Goal: Find specific page/section: Find specific page/section

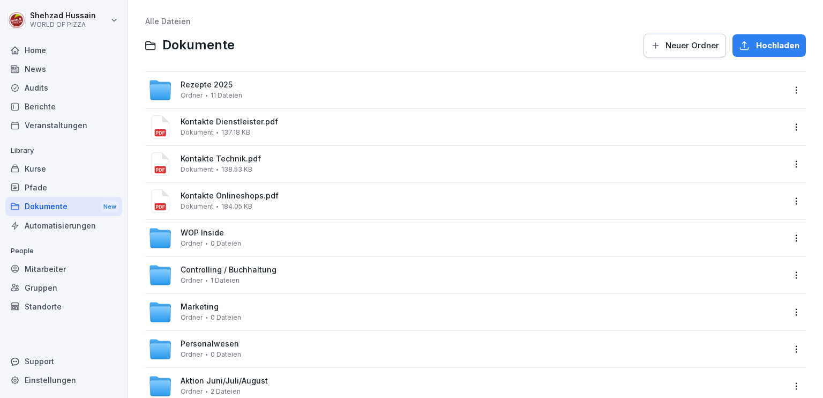
click at [258, 270] on span "Controlling / Buchhaltung" at bounding box center [229, 269] width 96 height 9
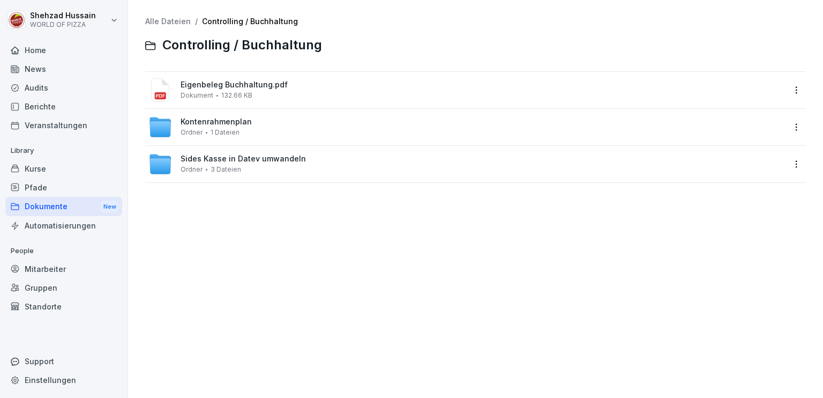
click at [235, 158] on span "Sides Kasse in Datev umwandeln" at bounding box center [243, 158] width 125 height 9
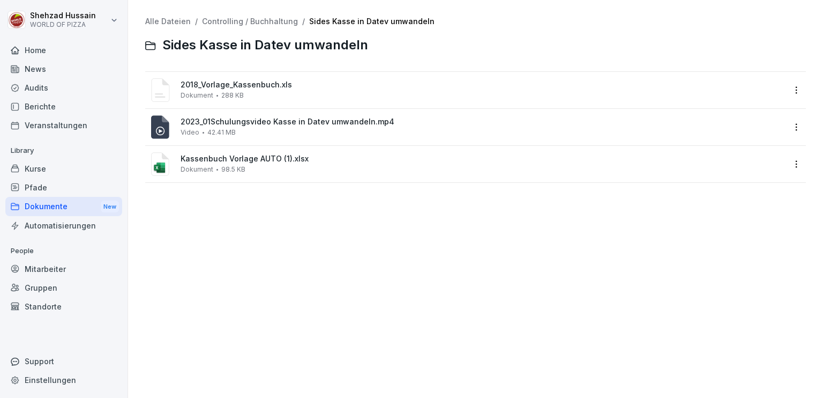
click at [161, 131] on icon at bounding box center [161, 131] width 4 height 4
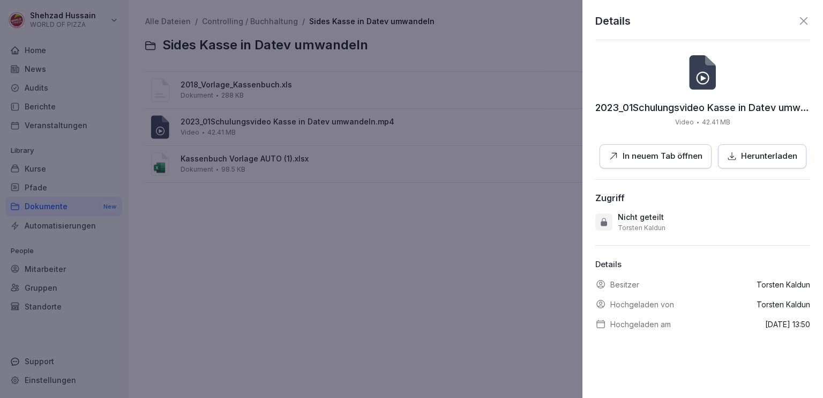
click at [671, 155] on p "In neuem Tab öffnen" at bounding box center [663, 156] width 80 height 12
